Goal: Information Seeking & Learning: Learn about a topic

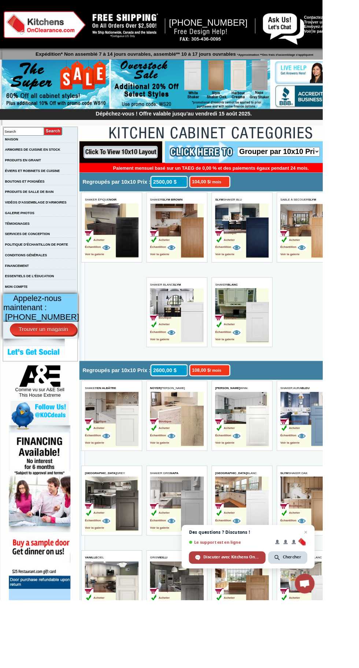
click at [359, 61] on p "Expédition* Non assemblé 7 à 14 jours ouvrables, assemblé** 10 à 17 jours ouvra…" at bounding box center [193, 59] width 381 height 10
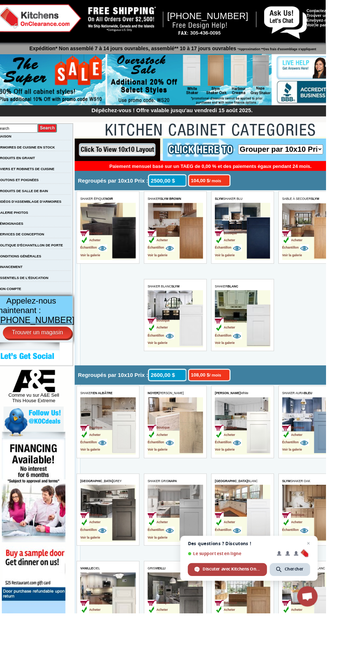
click at [327, 523] on td "Boutique Acheter Échantillon Voir la galerie" at bounding box center [329, 543] width 60 height 62
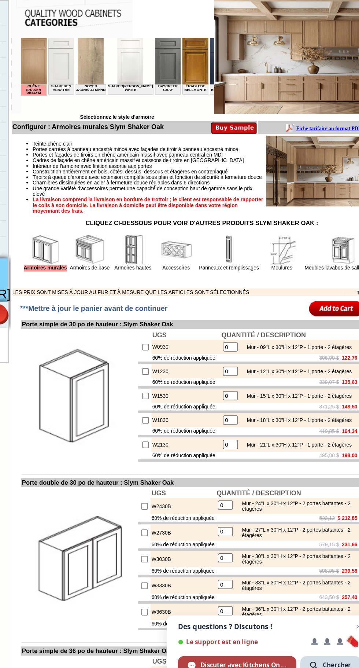
click at [228, 414] on td "W1230" at bounding box center [216, 408] width 50 height 10
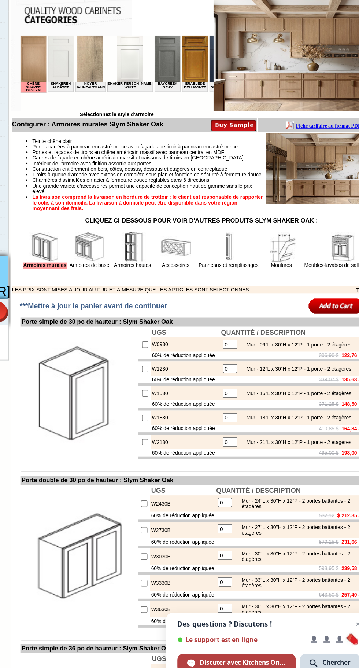
click at [177, 271] on font "Tiroirs à queue d'aronde avec extension complète sous plan et fonction de sécur…" at bounding box center [188, 269] width 165 height 4
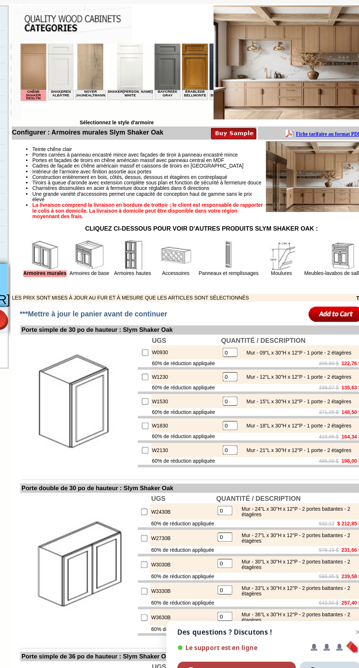
click at [165, 283] on font "Une grande variété d'accessoires permet une capacité de conception haut de gamm…" at bounding box center [185, 279] width 158 height 8
click at [302, 336] on font "Meubles-lavabos de salle de bain" at bounding box center [329, 334] width 54 height 4
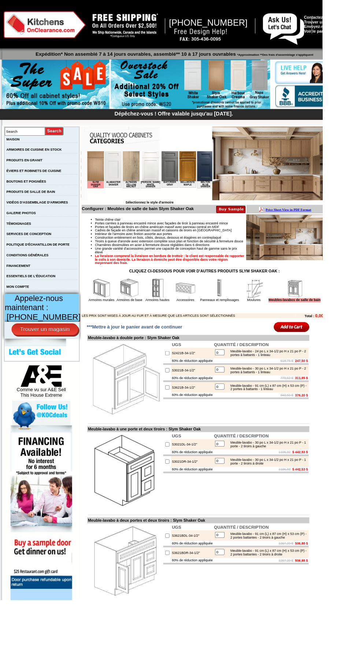
scroll to position [22, 0]
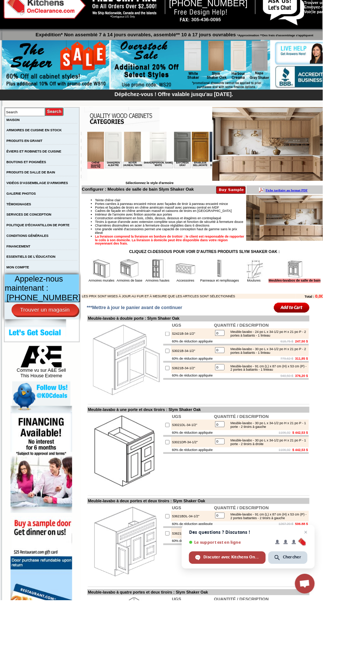
click at [210, 261] on font "Une grande variété d'accessoires permet une capacité de conception haut de gamm…" at bounding box center [185, 257] width 158 height 8
click at [178, 245] on font "Construction entièrement en bois, côtés, dessus, dessous et étagères en contrep…" at bounding box center [176, 243] width 141 height 4
